Goal: Transaction & Acquisition: Obtain resource

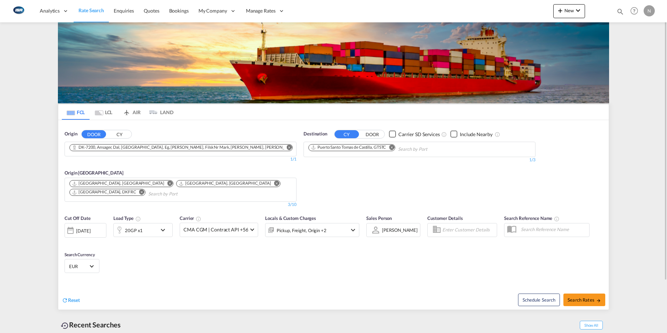
click at [98, 112] on md-icon "Use the left and right arrow keys to navigate between tabs" at bounding box center [99, 112] width 8 height 5
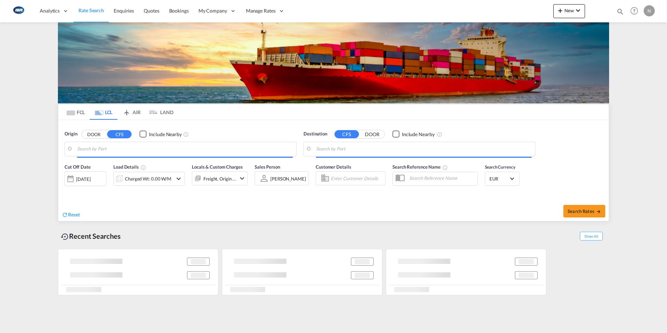
type input "DK-8700, Åes, [GEOGRAPHIC_DATA][PERSON_NAME][GEOGRAPHIC_DATA], [GEOGRAPHIC_DATA…"
type input "[GEOGRAPHIC_DATA], INHYD"
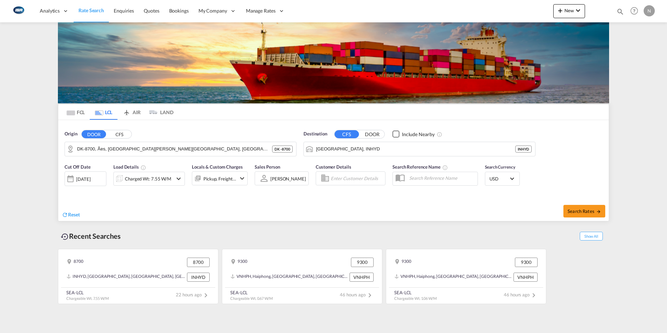
click at [97, 135] on button "DOOR" at bounding box center [94, 134] width 24 height 8
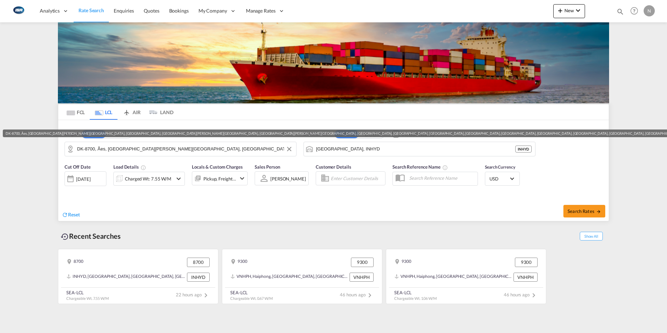
click at [88, 150] on input "DK-8700, Åes, [GEOGRAPHIC_DATA][PERSON_NAME][GEOGRAPHIC_DATA], [GEOGRAPHIC_DATA…" at bounding box center [185, 149] width 216 height 10
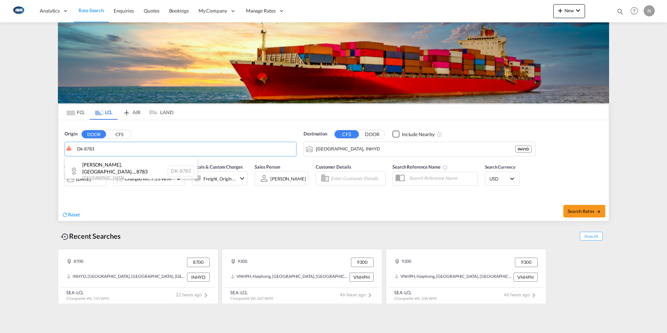
click at [90, 168] on div "[PERSON_NAME][GEOGRAPHIC_DATA], [GEOGRAPHIC_DATA]... , 8783 [GEOGRAPHIC_DATA] […" at bounding box center [131, 171] width 133 height 27
type input "DK-8783, [PERSON_NAME][GEOGRAPHIC_DATA], [GEOGRAPHIC_DATA], [GEOGRAPHIC_DATA], …"
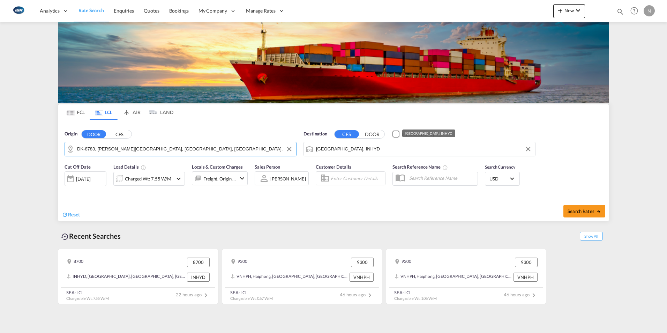
click at [344, 147] on input "[GEOGRAPHIC_DATA], INHYD" at bounding box center [424, 149] width 216 height 10
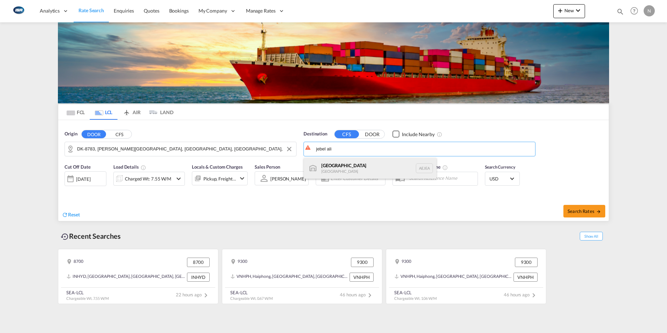
click at [343, 170] on div "[GEOGRAPHIC_DATA] [GEOGRAPHIC_DATA]" at bounding box center [370, 168] width 133 height 21
type input "[GEOGRAPHIC_DATA], [GEOGRAPHIC_DATA]"
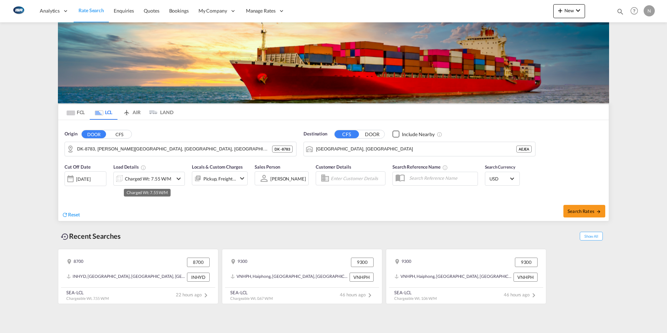
click at [142, 178] on div "Charged Wt: 7.55 W/M" at bounding box center [148, 179] width 46 height 10
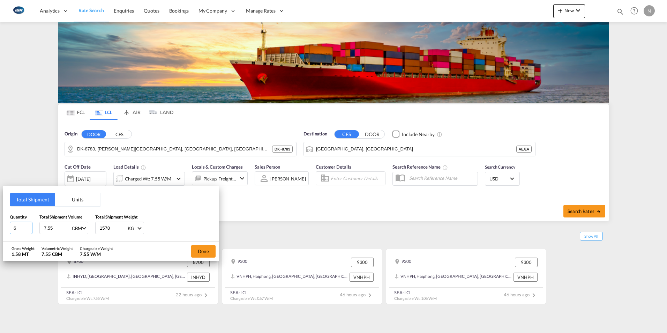
click at [24, 229] on input "6" at bounding box center [21, 228] width 23 height 13
click at [72, 200] on button "Units" at bounding box center [77, 199] width 45 height 13
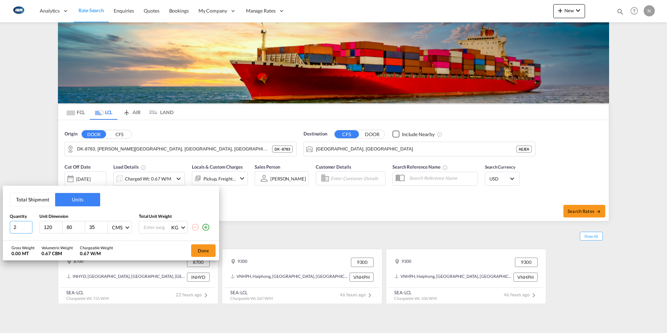
click at [23, 225] on input "2" at bounding box center [21, 227] width 23 height 13
type input "7"
type input "120"
type input "80"
type input "220"
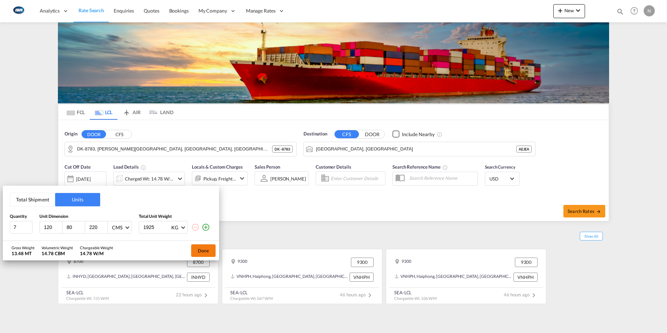
type input "1925"
click at [209, 251] on button "Done" at bounding box center [203, 250] width 24 height 13
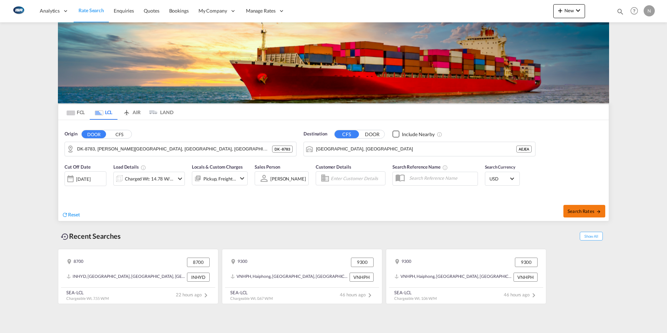
click at [585, 211] on span "Search Rates" at bounding box center [585, 211] width 34 height 6
type input "8783 to AEJEA / [DATE]"
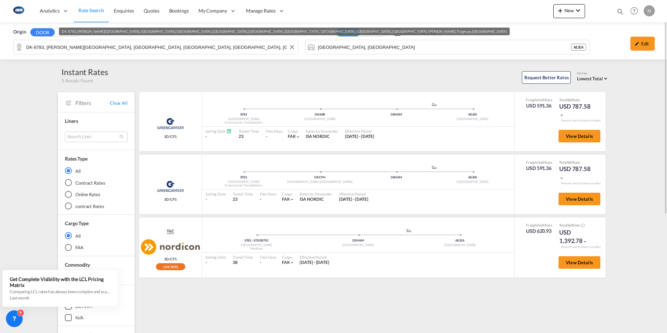
click at [85, 43] on input "DK-8783, [PERSON_NAME][GEOGRAPHIC_DATA], [GEOGRAPHIC_DATA], [GEOGRAPHIC_DATA], …" at bounding box center [160, 47] width 268 height 10
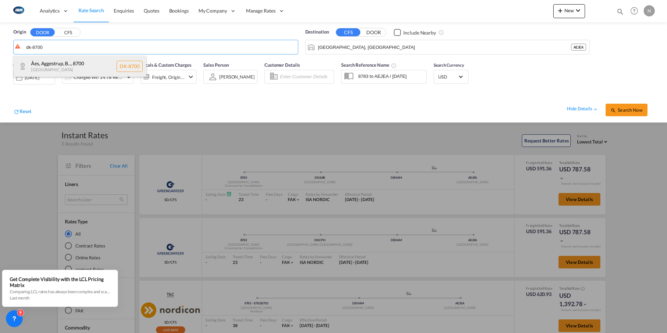
click at [45, 65] on div "[PERSON_NAME], B... , 8700 [GEOGRAPHIC_DATA] DK-8700" at bounding box center [80, 66] width 133 height 21
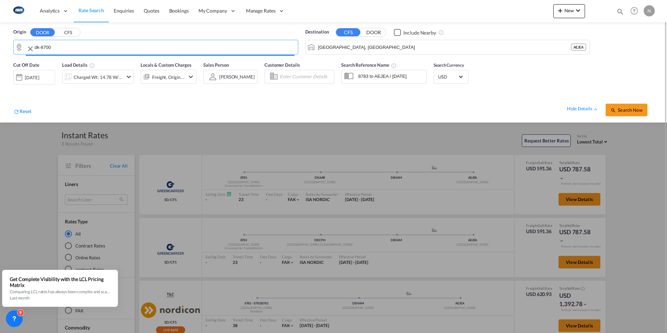
type input "DK-8700, Åes, [GEOGRAPHIC_DATA][PERSON_NAME][GEOGRAPHIC_DATA], [GEOGRAPHIC_DATA…"
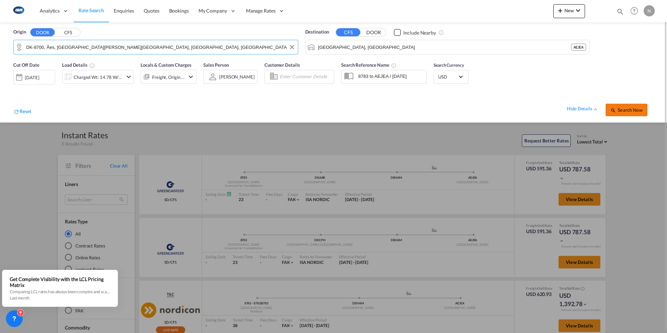
click at [624, 109] on span "Search Now" at bounding box center [627, 110] width 32 height 6
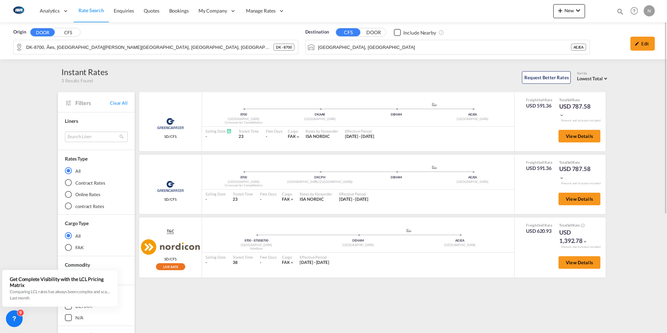
click at [230, 320] on div "Greencarrier Consolidators SD/CFS added by you 8700 Denmark Greencarrier Consol…" at bounding box center [373, 301] width 471 height 419
